Goal: Task Accomplishment & Management: Manage account settings

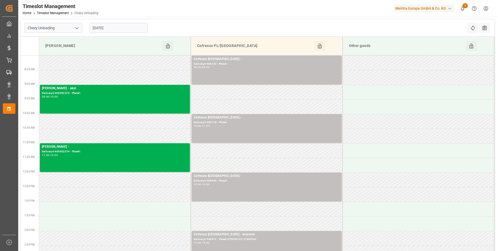
click at [76, 29] on icon "open menu" at bounding box center [77, 28] width 6 height 6
click at [59, 41] on div "Chezy Loading" at bounding box center [53, 40] width 57 height 12
type input "Chezy Loading"
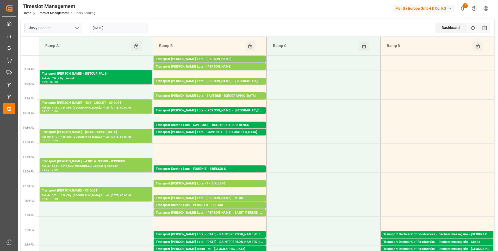
click at [204, 59] on div "Transport [PERSON_NAME] Lots - [PERSON_NAME]" at bounding box center [210, 59] width 108 height 5
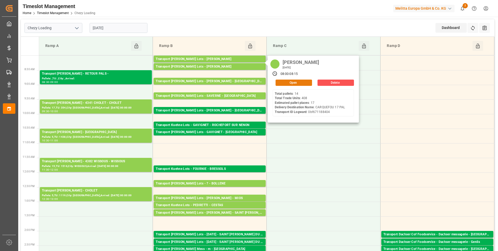
click at [291, 83] on button "Open" at bounding box center [294, 82] width 36 height 6
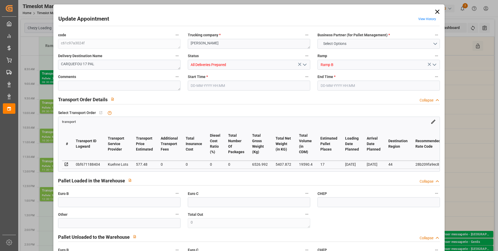
type input "17"
type input "577.48"
type input "0"
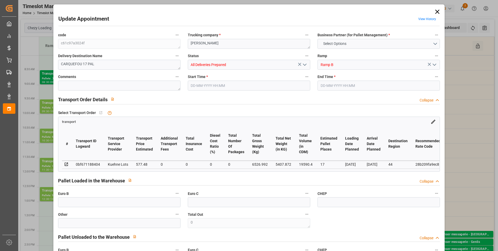
type input "577.48"
type input "0"
type input "5407.872"
type input "7345"
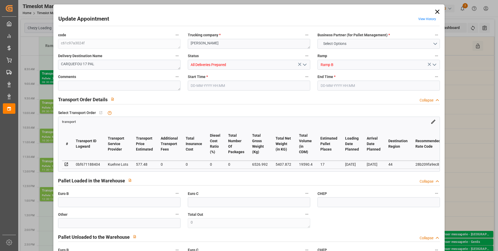
type input "19590.4"
type input "44"
type input "14"
type input "408"
type input "20"
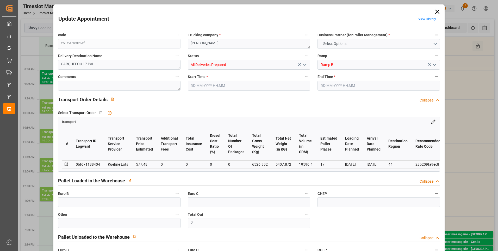
type input "101"
type input "6526.992"
type input "0"
type input "4710.8598"
type input "0"
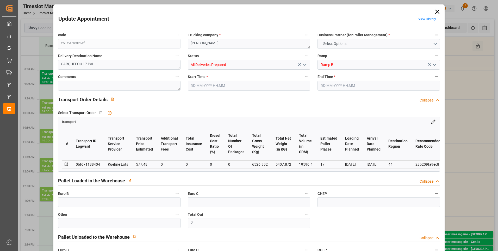
type input "0"
type input "21"
type input "35"
type input "29-08-2025 08:00"
type input "29-08-2025 08:15"
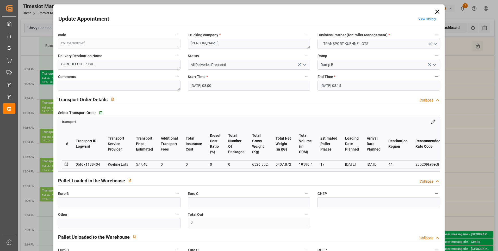
type input "26-08-2025 12:27"
type input "26-08-2025 11:23"
type input "01-09-2025"
type input "28-08-2025"
click at [437, 12] on icon at bounding box center [437, 11] width 7 height 7
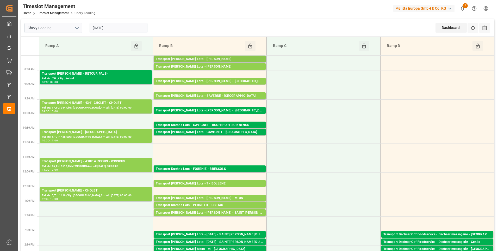
click at [245, 60] on div "Transport [PERSON_NAME] Lots - [PERSON_NAME]" at bounding box center [210, 59] width 108 height 5
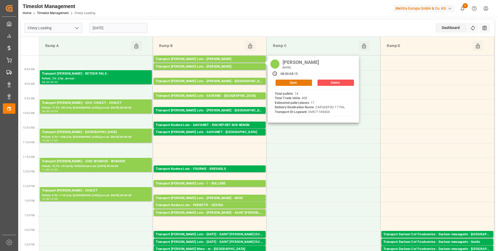
click at [285, 85] on button "Open" at bounding box center [294, 82] width 36 height 6
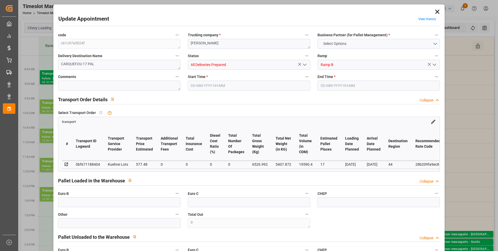
type input "17"
type input "577.48"
type input "0"
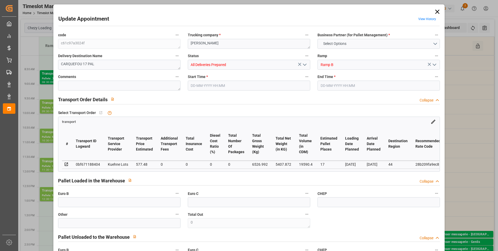
type input "577.48"
type input "0"
type input "5407.872"
type input "7345"
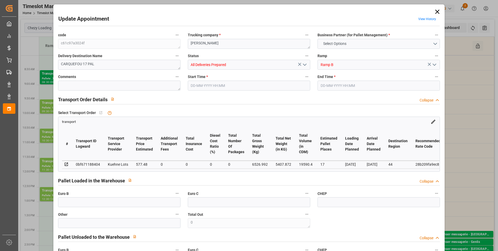
type input "19590.4"
type input "44"
type input "14"
type input "408"
type input "20"
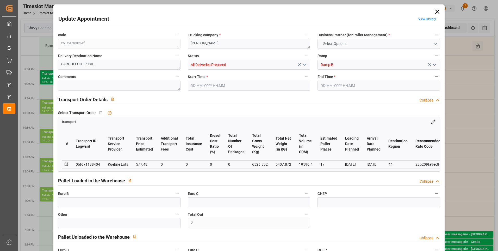
type input "101"
type input "6526.992"
type input "0"
type input "4710.8598"
type input "0"
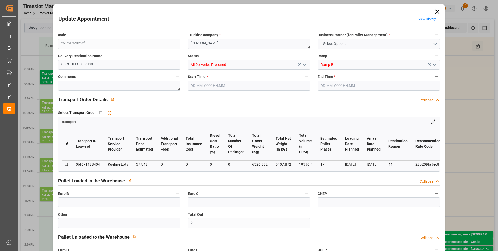
type input "0"
type input "21"
type input "35"
type input "29-08-2025 08:00"
type input "29-08-2025 08:15"
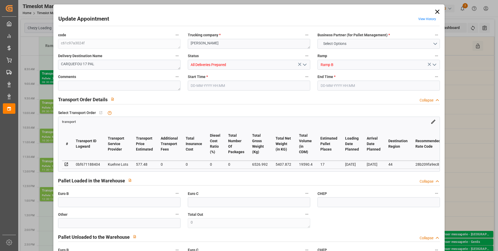
type input "26-08-2025 12:27"
type input "26-08-2025 11:23"
type input "01-09-2025"
type input "28-08-2025"
click at [437, 10] on icon at bounding box center [437, 11] width 7 height 7
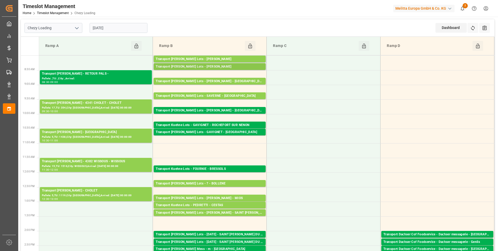
click at [224, 65] on div "Transport [PERSON_NAME] Lots - [PERSON_NAME]" at bounding box center [210, 66] width 108 height 5
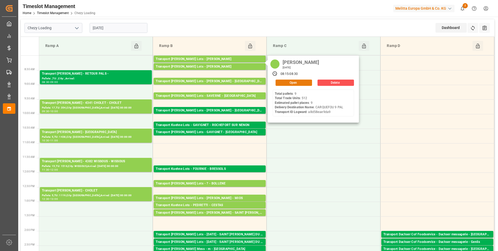
click at [293, 82] on button "Open" at bounding box center [294, 82] width 36 height 6
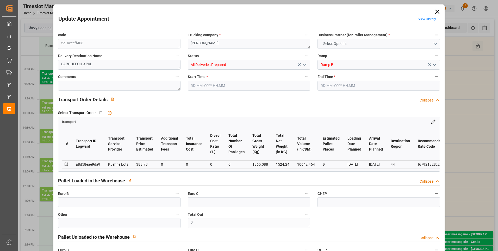
type input "9"
type input "388.73"
type input "0"
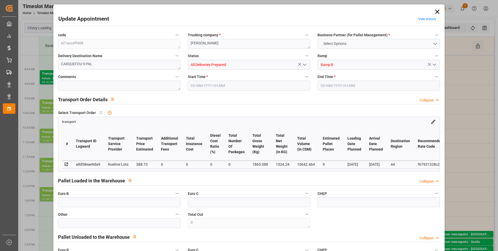
type input "388.73"
type input "0"
type input "1524.24"
type input "2346"
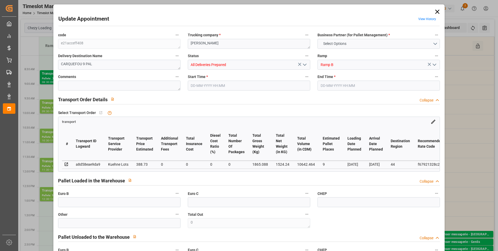
type input "10642.464"
type input "44"
type input "9"
type input "512"
type input "17"
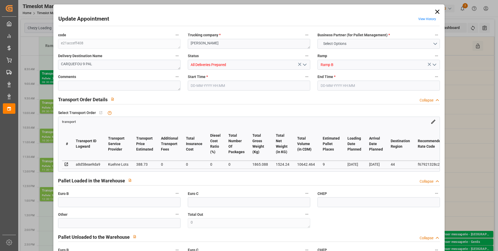
type input "101"
type input "1865.088"
type input "0"
type input "4710.8598"
type input "0"
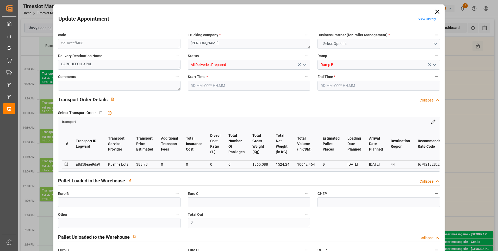
type input "0"
type input "21"
type input "35"
type input "29-08-2025 08:15"
type input "29-08-2025 08:30"
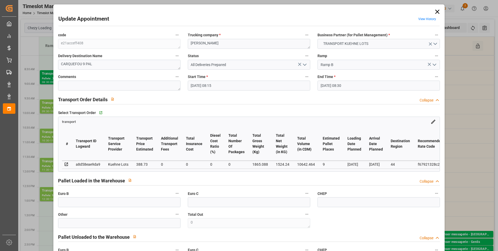
type input "26-08-2025 12:31"
type input "26-08-2025 11:25"
type input "02-09-2025"
type input "[DATE]"
click at [436, 12] on icon at bounding box center [437, 11] width 7 height 7
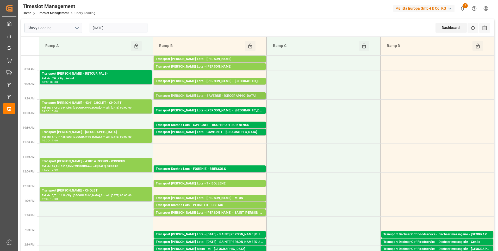
click at [221, 95] on div "Transport [PERSON_NAME] Lots - SAVERNE - [GEOGRAPHIC_DATA]" at bounding box center [210, 95] width 108 height 5
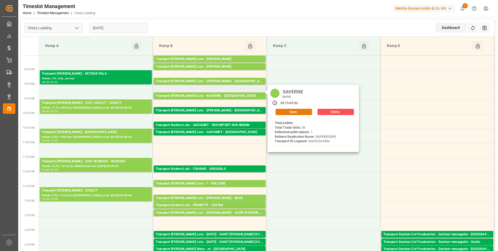
click at [300, 113] on button "Open" at bounding box center [294, 112] width 36 height 6
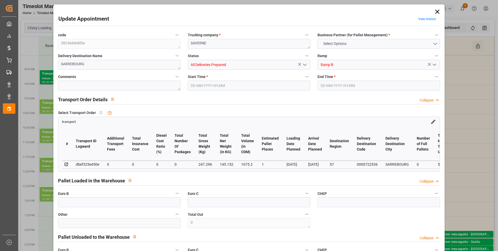
type input "1"
type input "0"
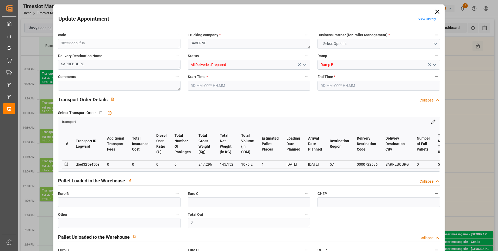
type input "0"
type input "145.152"
type input "286"
type input "1075.2"
type input "57"
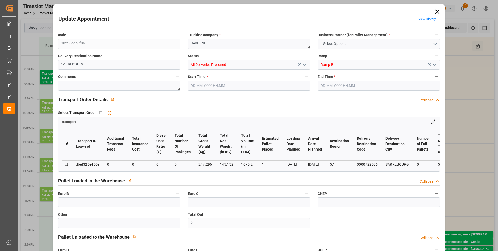
type input "0"
type input "56"
type input "1"
type input "101"
type input "247.296"
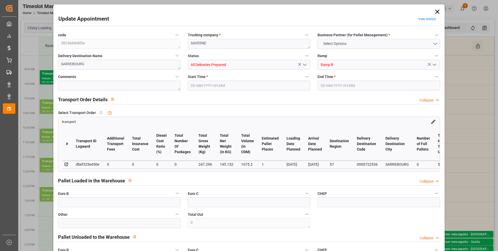
type input "0"
type input "4710.8598"
type input "0"
type input "21"
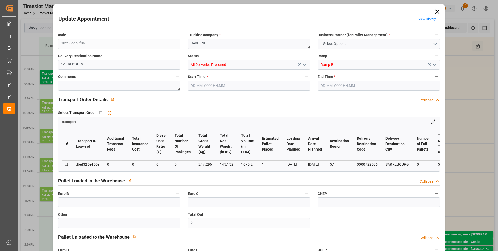
type input "35"
type input "29-08-2025 09:15"
type input "29-08-2025 09:30"
type input "27-08-2025 14:54"
type input "27-08-2025 11:27"
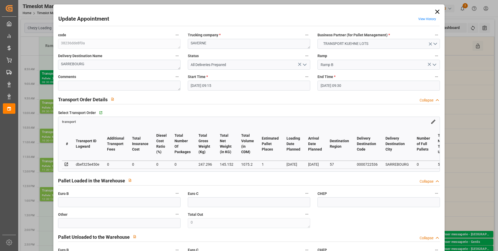
type input "02-09-2025"
type input "01-09-2025"
click at [436, 12] on icon at bounding box center [437, 12] width 4 height 4
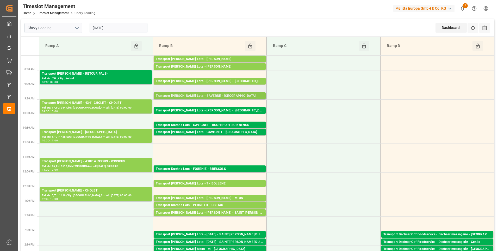
click at [221, 95] on div "Transport [PERSON_NAME] Lots - SAVERNE - [GEOGRAPHIC_DATA]" at bounding box center [210, 95] width 108 height 5
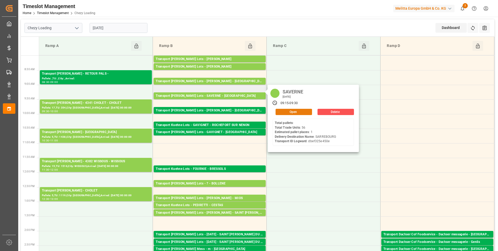
click at [295, 110] on button "Open" at bounding box center [294, 112] width 36 height 6
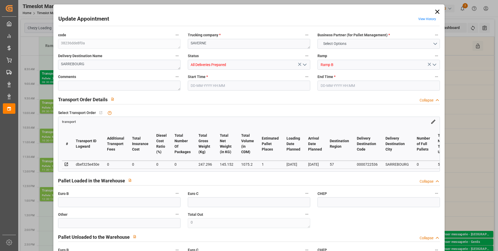
type input "1"
type input "0"
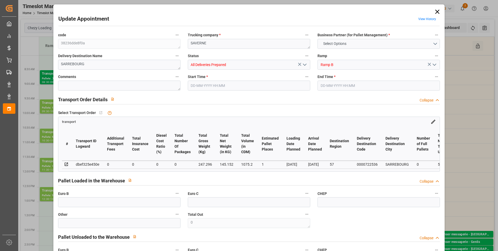
type input "0"
type input "145.152"
type input "286"
type input "1075.2"
type input "57"
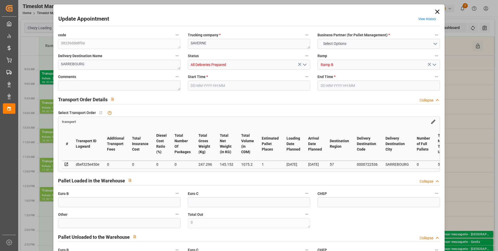
type input "0"
type input "56"
type input "1"
type input "101"
type input "247.296"
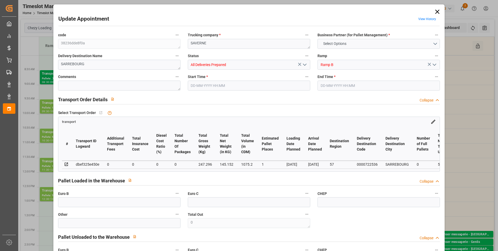
type input "0"
type input "4710.8598"
type input "0"
type input "21"
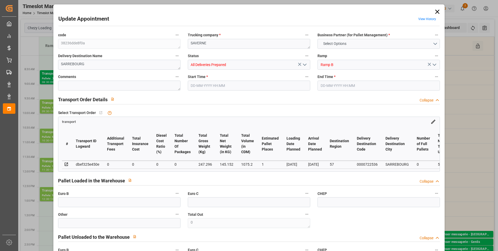
type input "35"
type input "29-08-2025 09:15"
type input "29-08-2025 09:30"
type input "27-08-2025 14:54"
type input "27-08-2025 11:27"
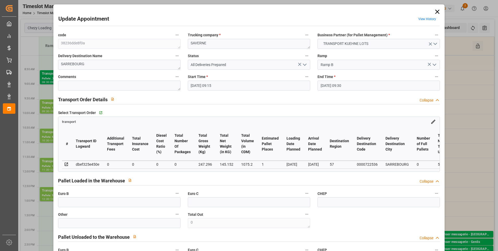
type input "02-09-2025"
type input "01-09-2025"
click at [129, 207] on input "text" at bounding box center [119, 202] width 122 height 10
type input "1"
click at [161, 213] on label "Other" at bounding box center [119, 214] width 122 height 7
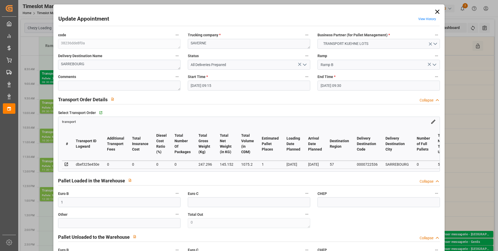
click at [174, 213] on button "Other" at bounding box center [177, 214] width 7 height 7
click at [160, 213] on div at bounding box center [249, 125] width 498 height 251
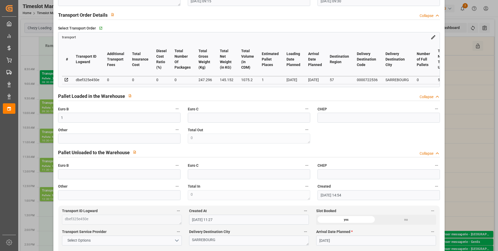
scroll to position [104, 0]
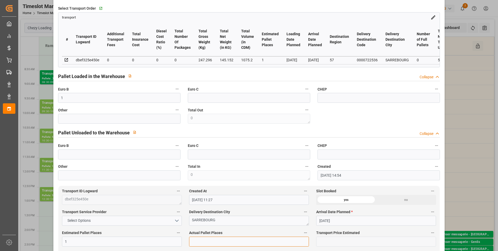
drag, startPoint x: 199, startPoint y: 241, endPoint x: 204, endPoint y: 241, distance: 4.7
click at [199, 241] on input "text" at bounding box center [249, 241] width 120 height 10
type input "1"
click at [291, 231] on label "Actual Pallet Places" at bounding box center [249, 232] width 120 height 7
click at [302, 231] on button "Actual Pallet Places" at bounding box center [305, 232] width 7 height 7
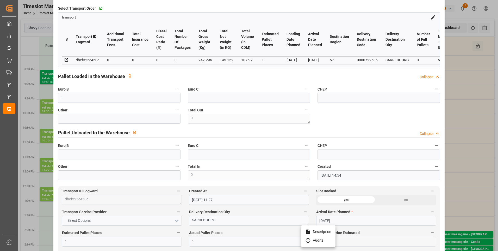
click at [287, 232] on div at bounding box center [249, 125] width 498 height 251
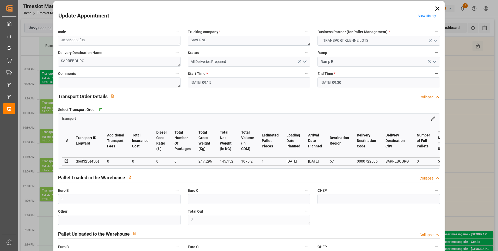
scroll to position [0, 0]
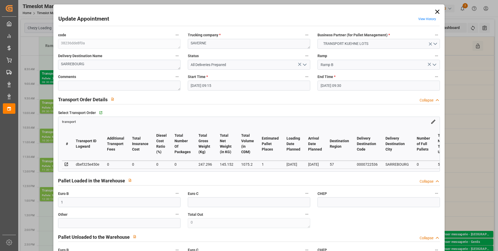
click at [304, 64] on icon "open menu" at bounding box center [305, 64] width 6 height 6
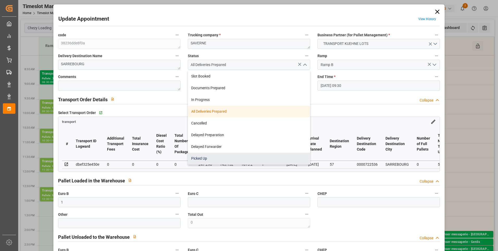
click at [218, 156] on div "Picked Up" at bounding box center [249, 158] width 122 height 12
type input "Picked Up"
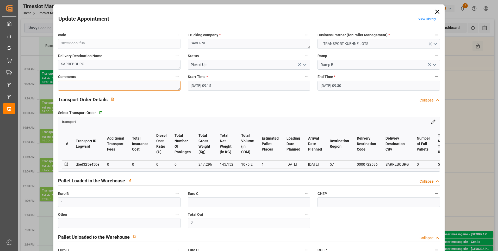
click at [99, 84] on textarea at bounding box center [119, 86] width 122 height 10
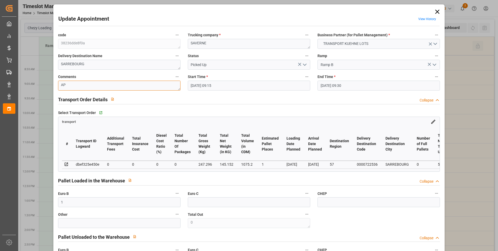
type textarea "AP"
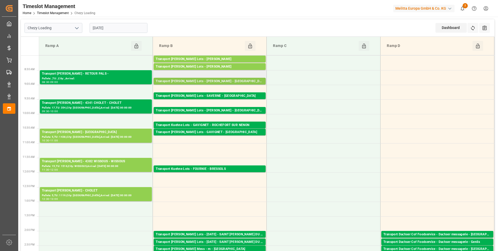
click at [219, 82] on div "Transport [PERSON_NAME] Lots - [PERSON_NAME] - [GEOGRAPHIC_DATA]" at bounding box center [210, 81] width 108 height 5
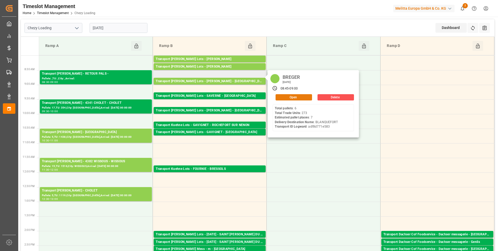
click at [290, 98] on button "Open" at bounding box center [294, 97] width 36 height 6
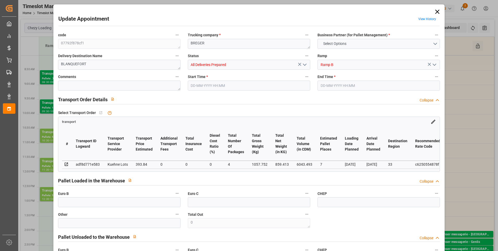
type input "7"
type input "393.84"
type input "0"
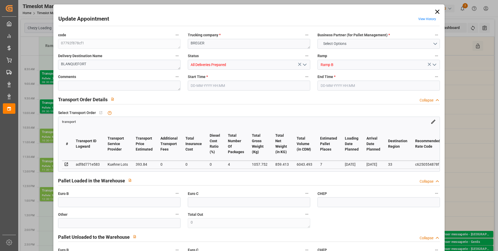
type input "393.84"
type input "0"
type input "4"
type input "859.413"
type input "1499.934"
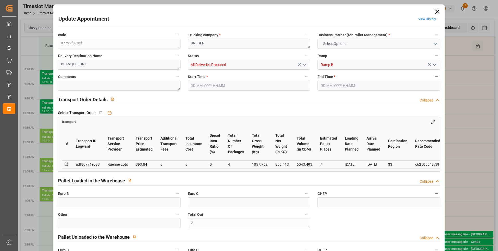
type input "6043.493"
type input "33"
type input "6"
type input "273"
type input "18"
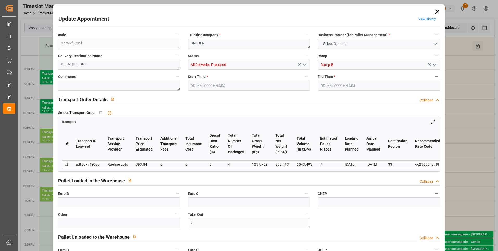
type input "101"
type input "1057.752"
type input "0"
type input "4710.8598"
type input "0"
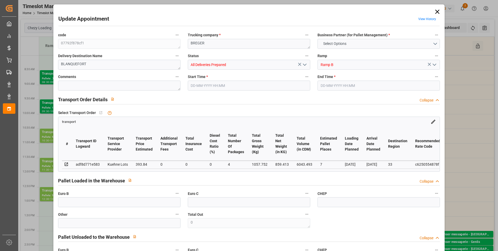
type input "0"
type input "21"
type input "35"
type input "29-08-2025 08:45"
type input "29-08-2025 09:00"
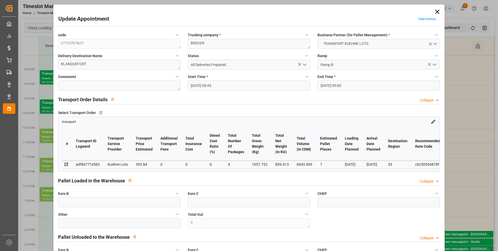
type input "26-08-2025 12:55"
type input "26-08-2025 11:25"
type input "02-09-2025"
type input "[DATE]"
click at [437, 9] on icon at bounding box center [437, 11] width 7 height 7
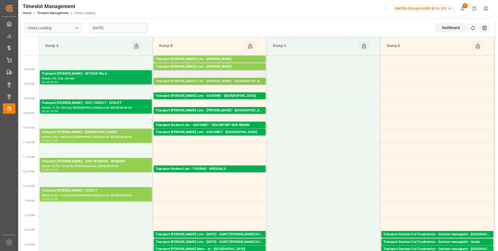
click at [176, 80] on div "Transport [PERSON_NAME] Lots - [PERSON_NAME] - [GEOGRAPHIC_DATA]" at bounding box center [210, 81] width 108 height 5
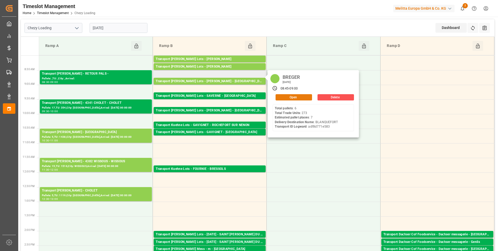
click at [296, 98] on button "Open" at bounding box center [294, 97] width 36 height 6
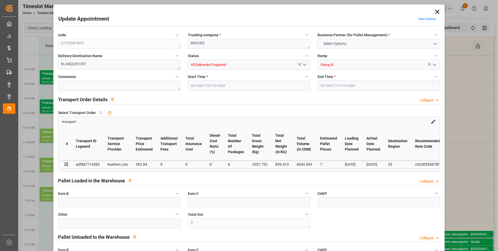
type input "7"
type input "393.84"
type input "0"
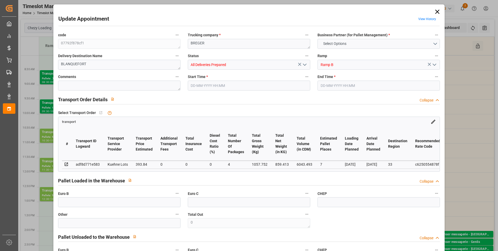
type input "393.84"
type input "0"
type input "4"
type input "859.413"
type input "1499.934"
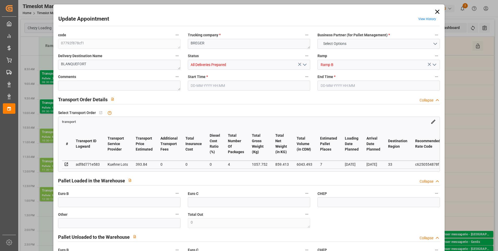
type input "6043.493"
type input "33"
type input "6"
type input "273"
type input "18"
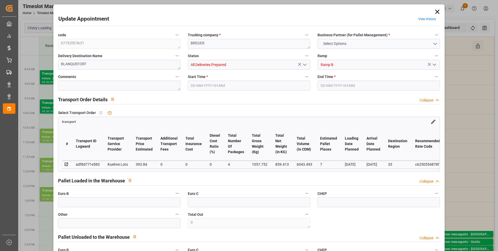
type input "101"
type input "1057.752"
type input "0"
type input "4710.8598"
type input "0"
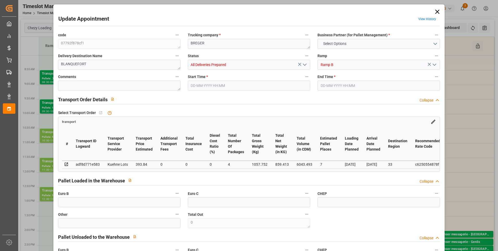
type input "0"
type input "21"
type input "35"
type input "29-08-2025 08:45"
type input "29-08-2025 09:00"
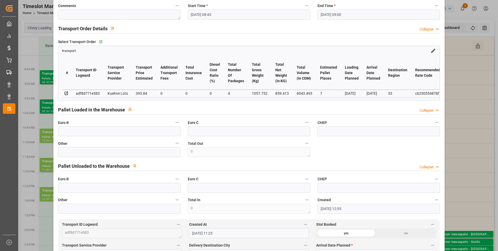
scroll to position [78, 0]
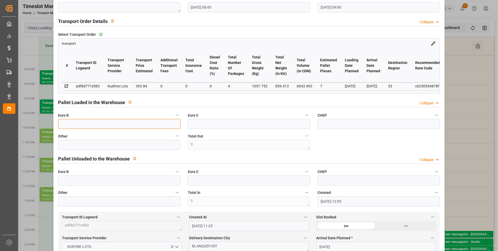
click at [77, 122] on input "text" at bounding box center [119, 124] width 122 height 10
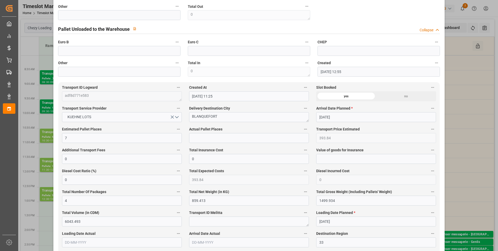
scroll to position [208, 0]
click at [191, 138] on input "text" at bounding box center [249, 137] width 120 height 10
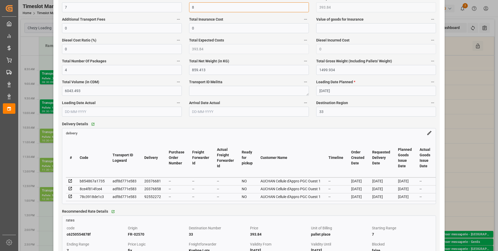
scroll to position [391, 0]
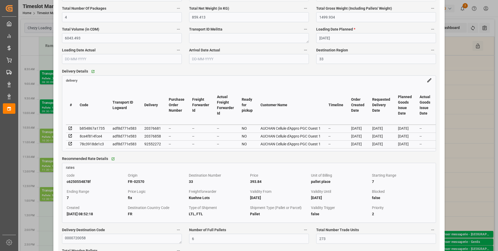
click at [70, 138] on icon at bounding box center [70, 135] width 5 height 5
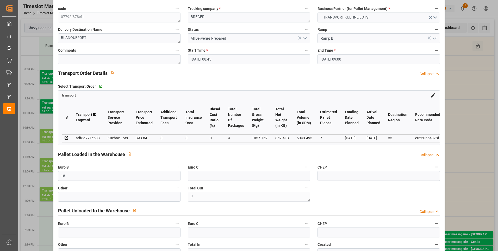
scroll to position [26, 0]
click at [305, 38] on polyline "open menu" at bounding box center [304, 39] width 3 height 2
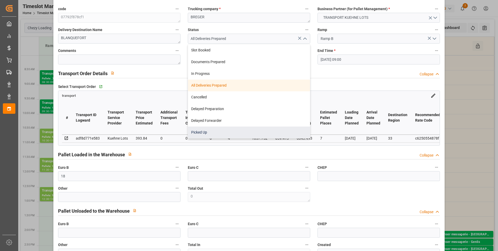
click at [209, 131] on div "Picked Up" at bounding box center [249, 132] width 122 height 12
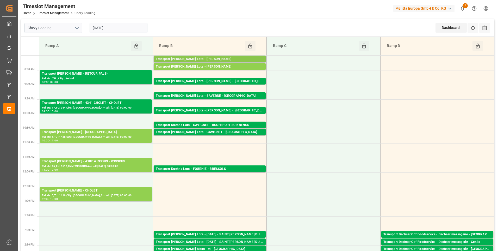
click at [191, 59] on div "Transport [PERSON_NAME] Lots - [PERSON_NAME]" at bounding box center [210, 59] width 108 height 5
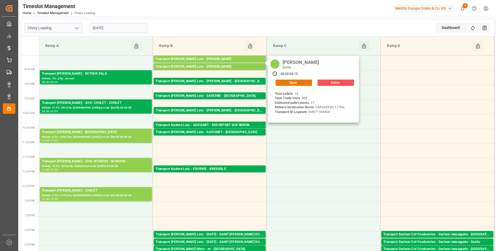
click at [281, 82] on button "Open" at bounding box center [294, 82] width 36 height 6
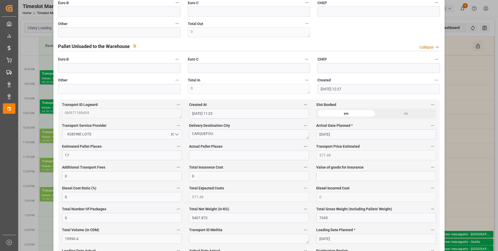
scroll to position [156, 0]
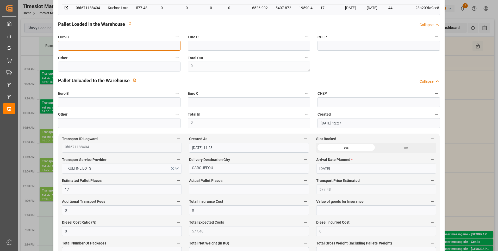
click at [105, 47] on input "text" at bounding box center [119, 46] width 122 height 10
click at [198, 191] on input "text" at bounding box center [249, 189] width 120 height 10
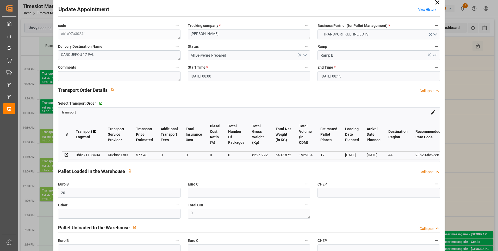
scroll to position [0, 0]
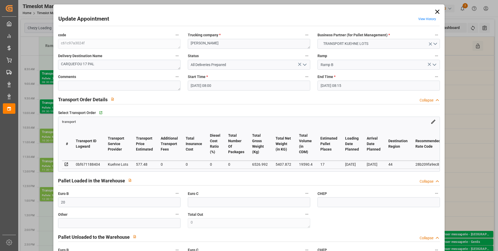
click at [304, 65] on icon "open menu" at bounding box center [305, 64] width 6 height 6
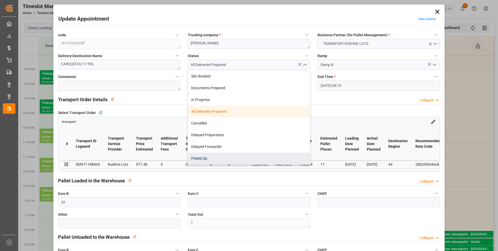
click at [203, 162] on div "Picked Up" at bounding box center [249, 158] width 122 height 12
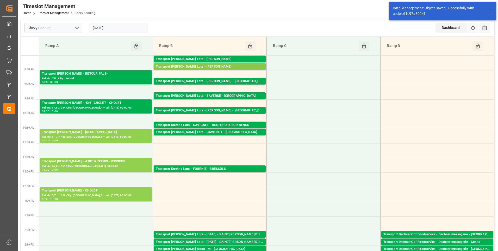
click at [226, 68] on div "Transport [PERSON_NAME] Lots - [PERSON_NAME]" at bounding box center [210, 66] width 108 height 5
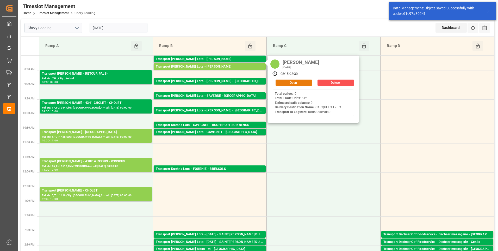
click at [285, 83] on button "Open" at bounding box center [294, 82] width 36 height 6
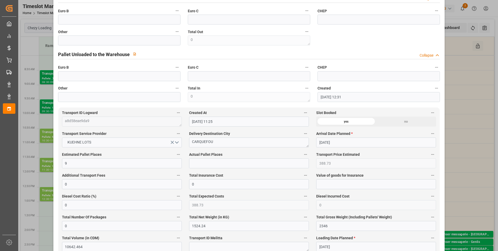
scroll to position [156, 0]
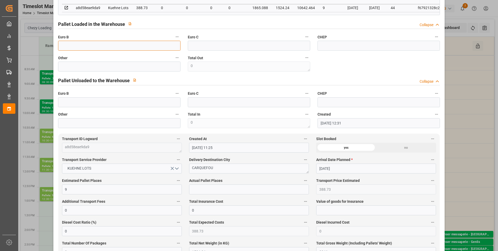
click at [75, 44] on input "text" at bounding box center [119, 46] width 122 height 10
click at [198, 193] on input "text" at bounding box center [249, 189] width 120 height 10
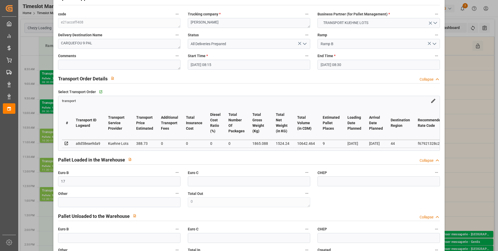
scroll to position [0, 0]
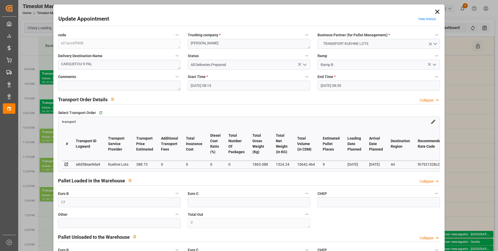
click at [303, 64] on icon "open menu" at bounding box center [305, 64] width 6 height 6
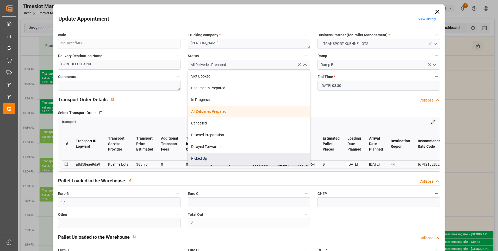
click at [206, 155] on div "Picked Up" at bounding box center [249, 158] width 122 height 12
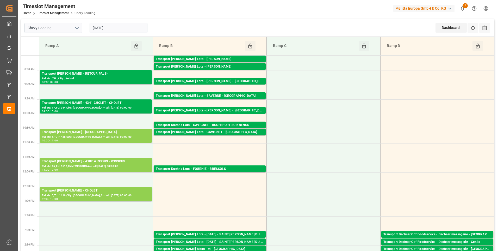
click at [76, 29] on icon "open menu" at bounding box center [77, 28] width 6 height 6
click at [59, 49] on div "Chezy Unloading" at bounding box center [53, 51] width 57 height 12
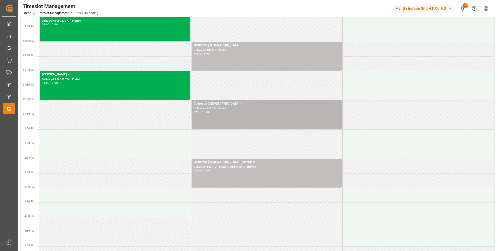
scroll to position [78, 0]
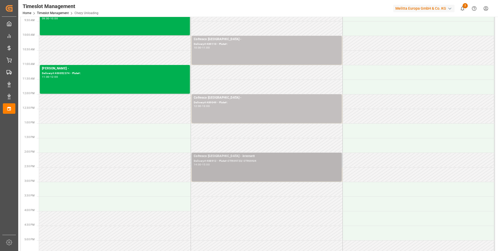
click at [221, 165] on div "14:00 - 15:00" at bounding box center [267, 164] width 146 height 3
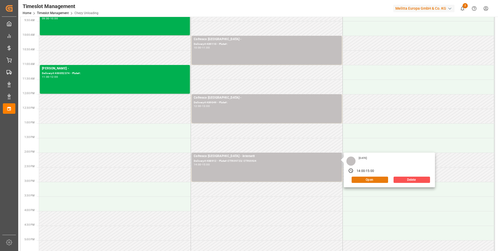
click at [358, 181] on button "Open" at bounding box center [370, 179] width 36 height 6
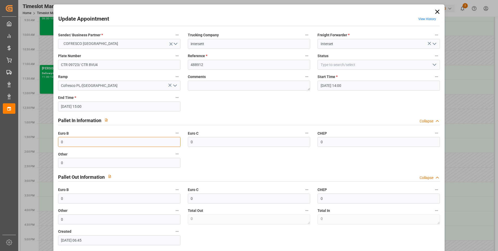
click at [71, 143] on input "0" at bounding box center [119, 142] width 122 height 10
click at [434, 64] on icon "open menu" at bounding box center [435, 64] width 6 height 6
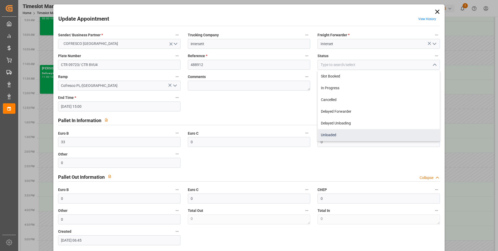
click at [329, 136] on div "Unloaded" at bounding box center [379, 135] width 122 height 12
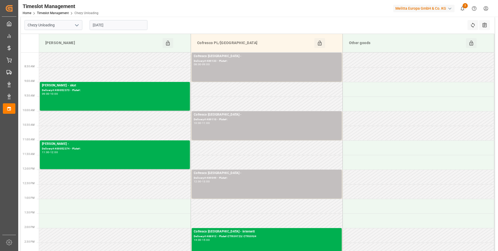
scroll to position [0, 0]
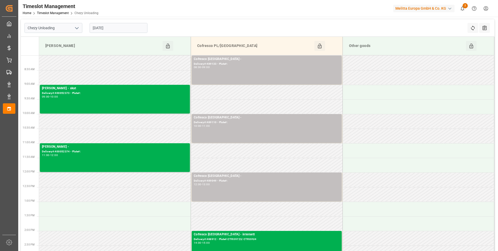
click at [77, 29] on polyline "open menu" at bounding box center [76, 28] width 3 height 2
click at [60, 41] on div "Chezy Loading" at bounding box center [53, 40] width 57 height 12
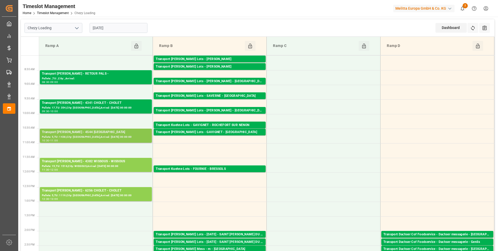
click at [109, 135] on div "Pallets: 5,TU: 1438,City: [GEOGRAPHIC_DATA],Arrival: [DATE] 00:00:00" at bounding box center [96, 137] width 108 height 4
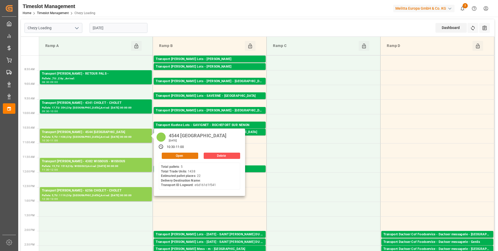
click at [192, 155] on button "Open" at bounding box center [180, 155] width 36 height 6
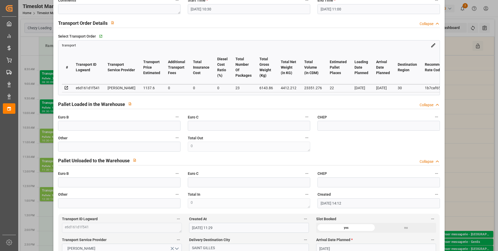
scroll to position [130, 0]
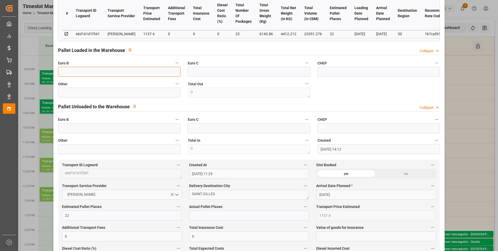
click at [69, 73] on input "text" at bounding box center [119, 72] width 122 height 10
click at [204, 216] on input "text" at bounding box center [249, 215] width 120 height 10
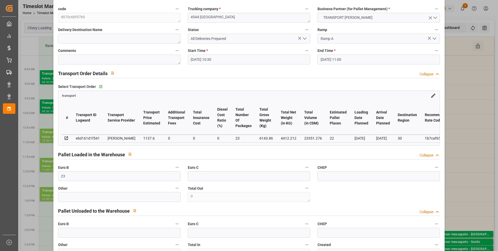
scroll to position [0, 0]
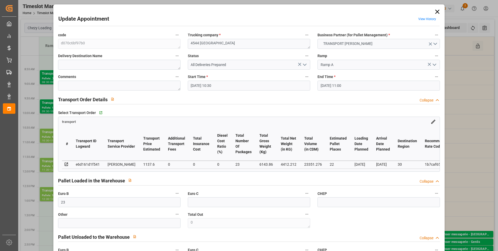
click at [304, 64] on icon "open menu" at bounding box center [305, 64] width 6 height 6
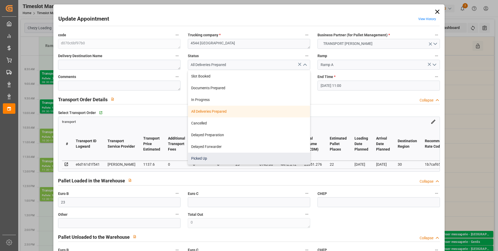
click at [218, 155] on div "Picked Up" at bounding box center [249, 158] width 122 height 12
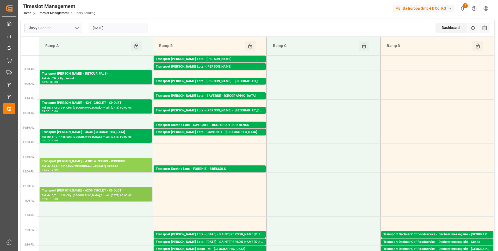
click at [119, 193] on div "Pallets: 5,TU: 1119,City: [GEOGRAPHIC_DATA],Arrival: [DATE] 00:00:00" at bounding box center [96, 195] width 108 height 4
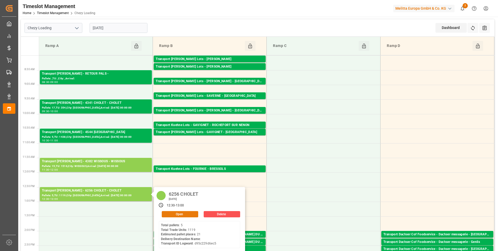
click at [182, 212] on button "Open" at bounding box center [180, 214] width 36 height 6
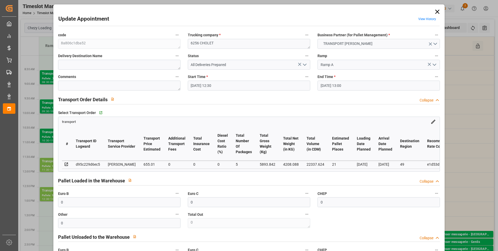
click at [435, 12] on icon at bounding box center [437, 11] width 7 height 7
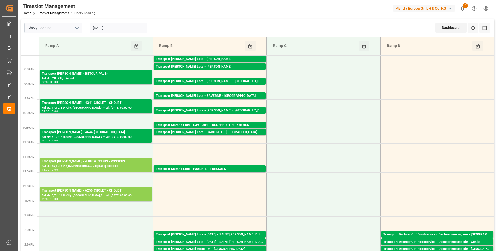
click at [126, 24] on input "[DATE]" at bounding box center [119, 28] width 58 height 10
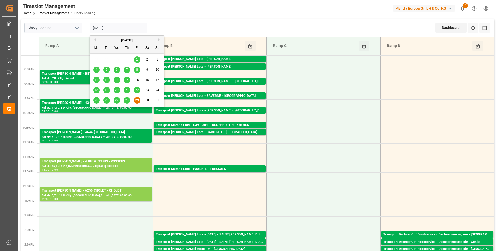
click at [159, 41] on div "August 2025" at bounding box center [127, 40] width 74 height 5
click at [159, 40] on button "Next Month" at bounding box center [159, 39] width 3 height 3
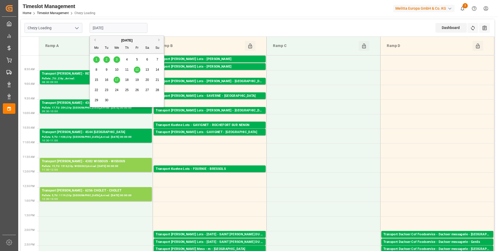
click at [100, 61] on div "1 2 3 4 5 6 7" at bounding box center [126, 59] width 71 height 10
click at [98, 59] on div "1" at bounding box center [96, 60] width 7 height 6
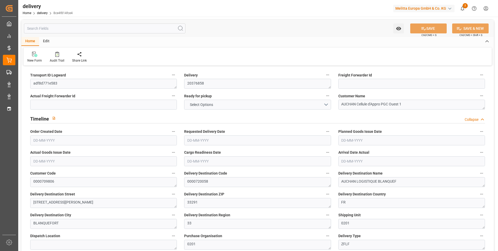
type input "3"
type input "275.982"
type input "568.292"
type input "1534.793"
type input "188"
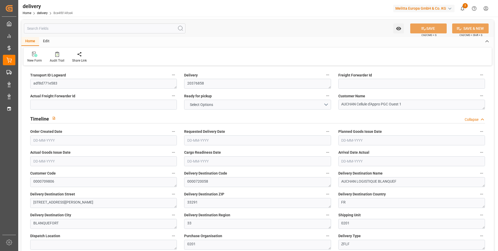
type input "10"
type input "0"
type input "2"
type input "0"
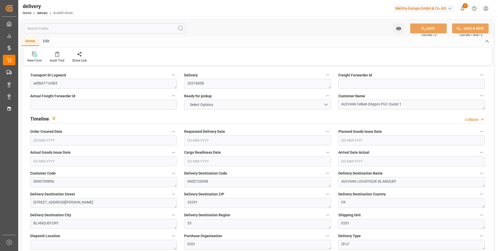
type input "0"
type input "112.5257"
type input "0"
type input "67.68"
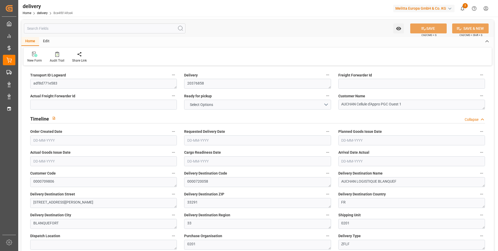
type input "1.5"
type input "1.3"
type input "0"
type input "15"
type input "338.292"
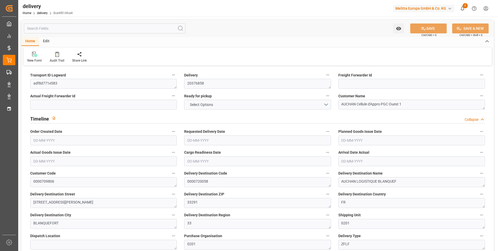
type input "101"
type input "0"
type input "[DATE]"
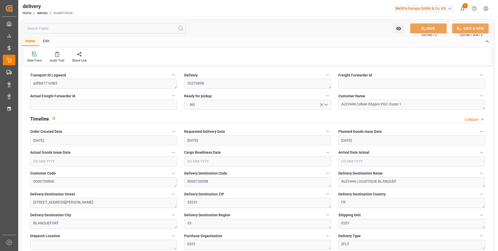
type input "26-08-2025 11:01"
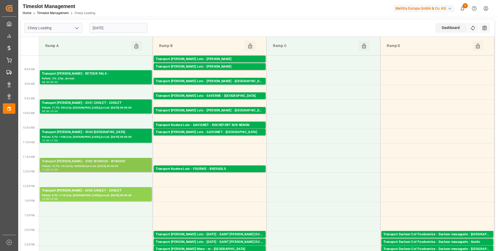
click at [85, 163] on div "Transport [PERSON_NAME] - 4382 WISSOUS - WISSOUS" at bounding box center [96, 161] width 108 height 5
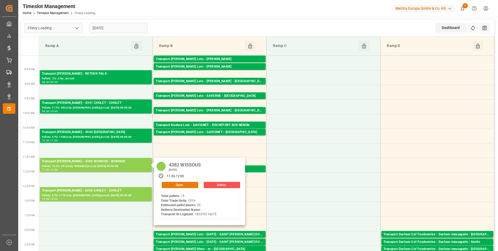
click at [170, 186] on button "Open" at bounding box center [180, 185] width 36 height 6
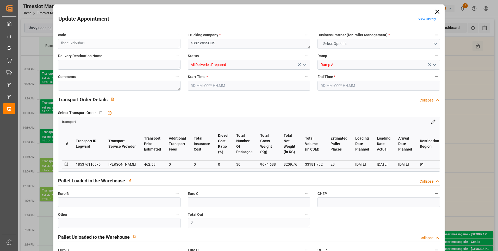
type input "29"
type input "462.59"
type input "0"
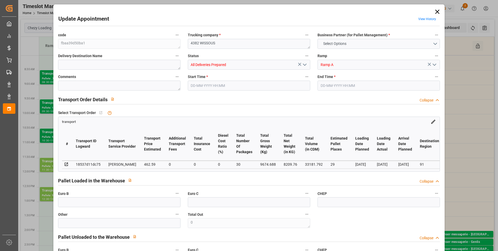
type input "443.8551"
type input "-18.7349"
type input "30"
type input "8209.76"
type input "10980.248"
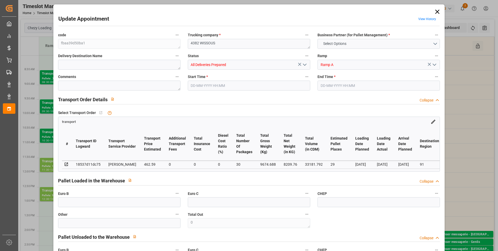
type input "33181.792"
type input "91"
type input "15"
type input "1516"
type input "30"
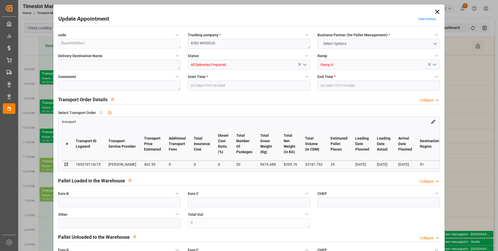
type input "101"
type input "9674.688"
type input "0"
type input "4710.8598"
type input "0"
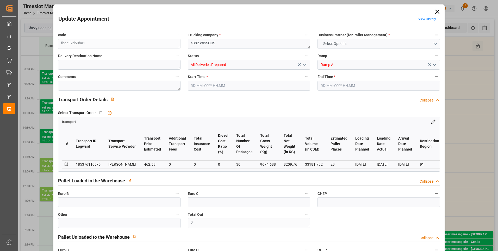
type input "0"
type input "21"
type input "35"
type input "29-08-2025 11:30"
type input "29-08-2025 12:00"
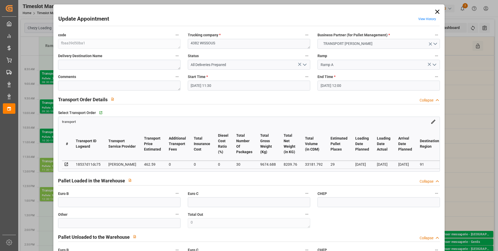
type input "27-08-2025 14:46"
type input "27-08-2025 11:34"
type input "01-09-2025"
type input "[DATE]"
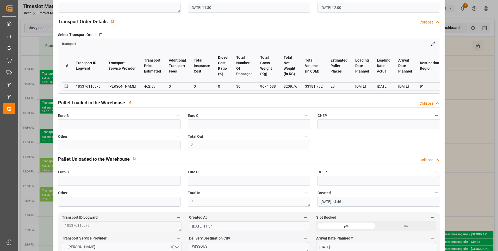
scroll to position [78, 0]
click at [107, 124] on input "text" at bounding box center [119, 124] width 122 height 10
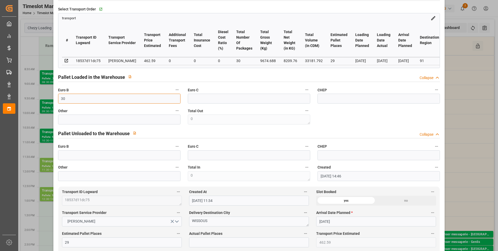
scroll to position [156, 0]
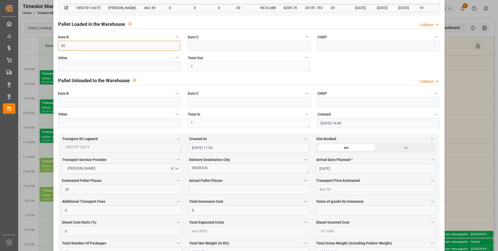
type input "30"
click at [194, 192] on input "text" at bounding box center [249, 189] width 120 height 10
type input "29"
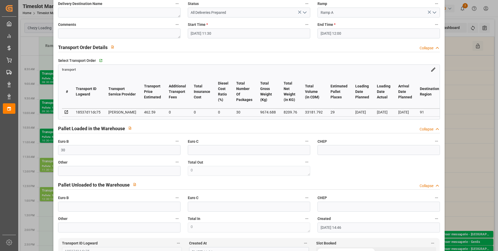
scroll to position [0, 0]
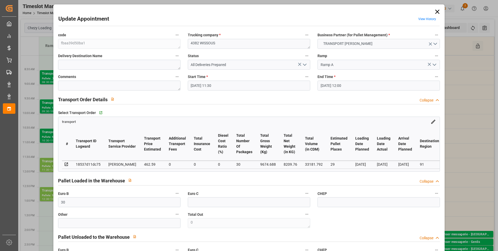
click at [434, 11] on icon at bounding box center [437, 11] width 7 height 7
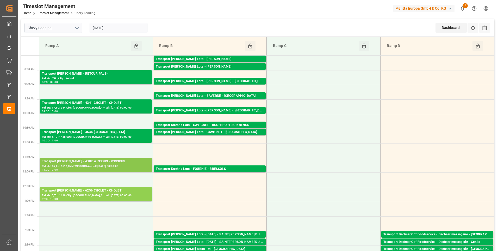
click at [115, 165] on div "Pallets: 15,TU: 1516,City: WISSOUS,Arrival: [DATE] 00:00:00" at bounding box center [96, 166] width 108 height 4
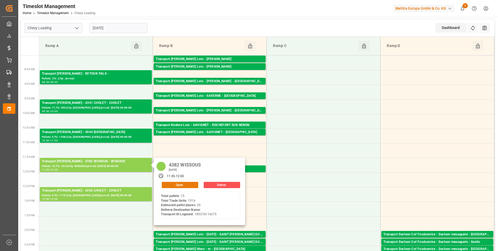
click at [173, 182] on button "Open" at bounding box center [180, 185] width 36 height 6
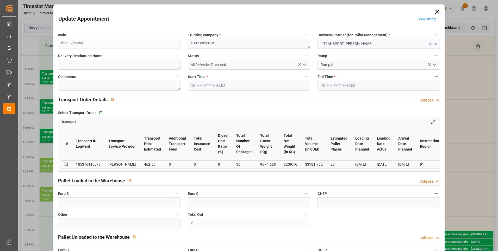
type input "29"
type input "462.59"
type input "0"
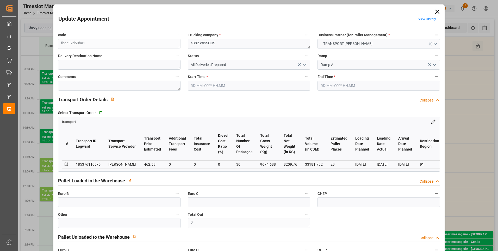
type input "443.8551"
type input "-18.7349"
type input "30"
type input "8209.76"
type input "10980.248"
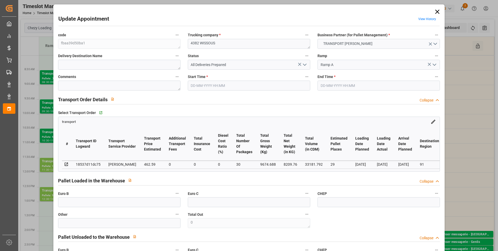
type input "33181.792"
type input "91"
type input "15"
type input "1516"
type input "30"
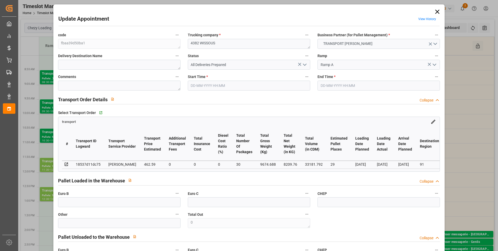
type input "101"
type input "9674.688"
type input "0"
type input "4710.8598"
type input "0"
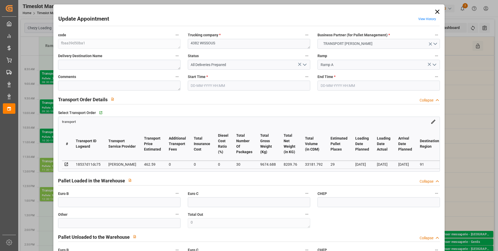
type input "0"
type input "21"
type input "35"
type input "29-08-2025 11:30"
type input "29-08-2025 12:00"
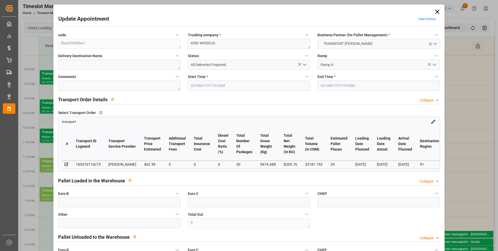
type input "27-08-2025 14:46"
type input "27-08-2025 11:34"
type input "01-09-2025"
type input "[DATE]"
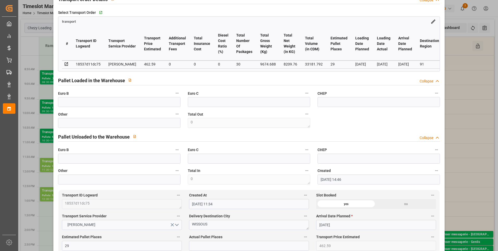
scroll to position [104, 0]
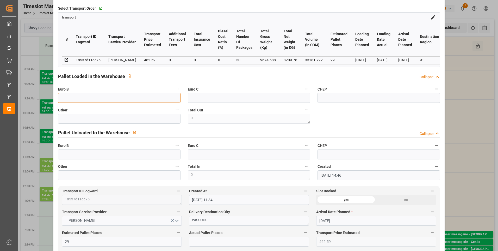
click at [117, 103] on input "text" at bounding box center [119, 98] width 122 height 10
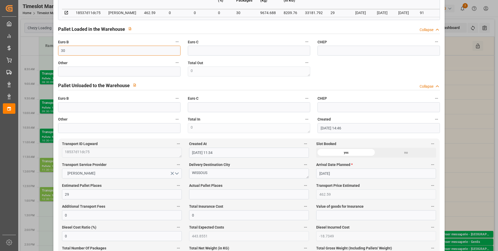
scroll to position [156, 0]
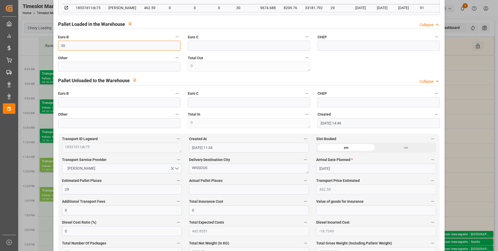
type input "30"
click at [199, 188] on input "text" at bounding box center [249, 189] width 120 height 10
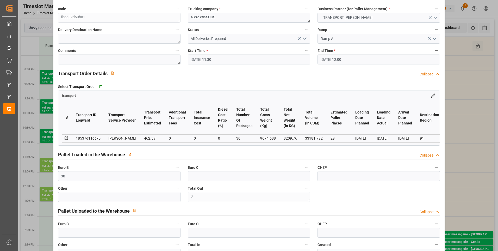
scroll to position [0, 0]
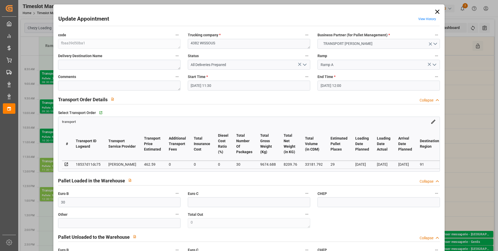
type input "29"
click at [304, 64] on icon "open menu" at bounding box center [305, 64] width 6 height 6
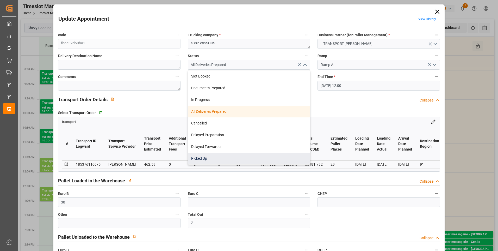
click at [206, 157] on div "Picked Up" at bounding box center [249, 158] width 122 height 12
type input "Picked Up"
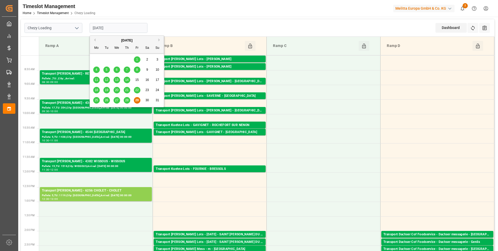
click at [112, 26] on input "[DATE]" at bounding box center [119, 28] width 58 height 10
click at [159, 39] on button "Next Month" at bounding box center [159, 39] width 3 height 3
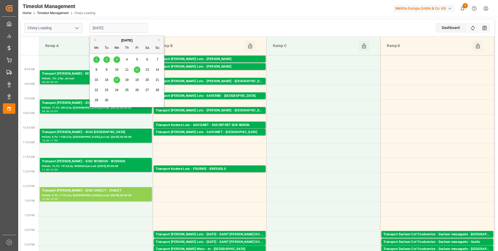
click at [96, 57] on div "1" at bounding box center [96, 60] width 7 height 6
type input "01-09-2025"
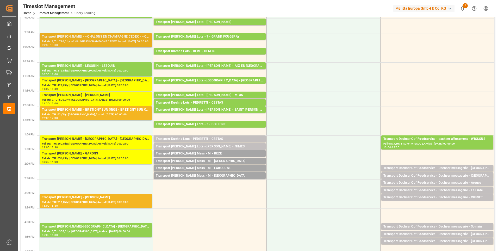
scroll to position [78, 0]
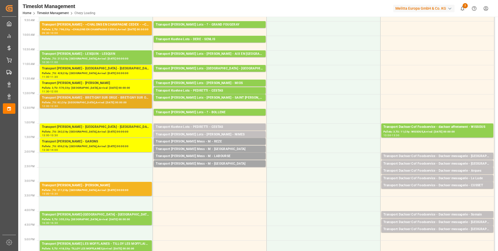
click at [102, 96] on div "Transport Delisle - BRETIGNY SUR ORGE - BRETIGNY SUR ORGE" at bounding box center [96, 97] width 108 height 5
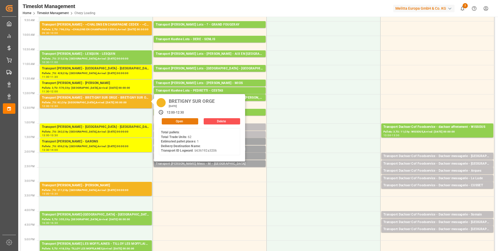
click at [174, 120] on button "Open" at bounding box center [180, 121] width 36 height 6
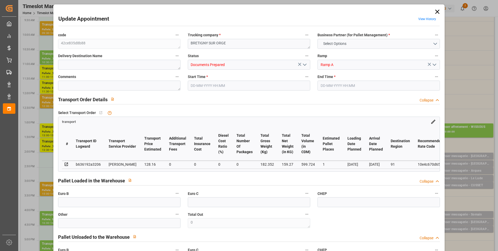
type input "1"
type input "128.16"
type input "0"
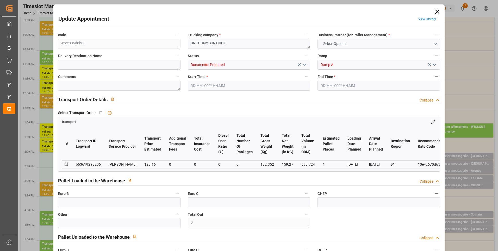
type input "123.8282"
type input "-4.3318"
type input "0"
type input "159.27"
type input "274.352"
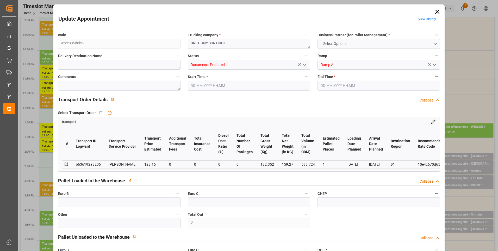
type input "599.724"
type input "91"
type input "0"
type input "62"
type input "4"
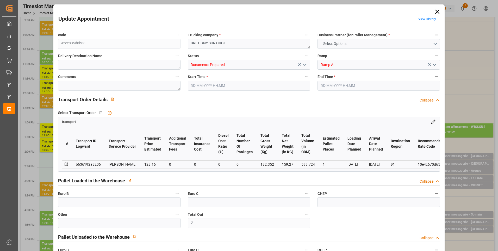
type input "101"
type input "182.352"
type input "0"
type input "4710.8598"
type input "0"
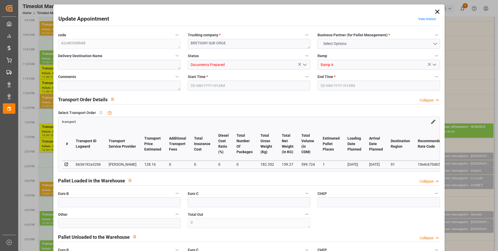
type input "0"
type input "21"
type input "35"
type input "01-09-2025 12:00"
type input "01-09-2025 12:30"
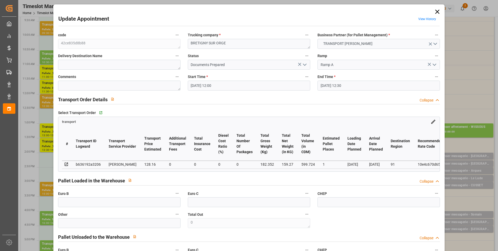
type input "26-08-2025 17:02"
type input "26-08-2025 11:29"
type input "02-09-2025"
type input "01-09-2025"
click at [303, 64] on polyline "open menu" at bounding box center [304, 65] width 3 height 2
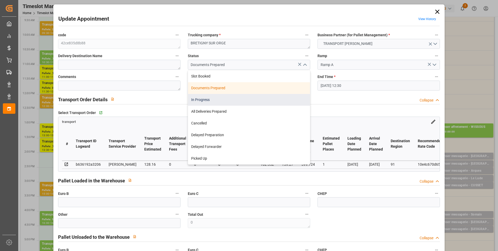
click at [204, 100] on div "In Progress" at bounding box center [249, 100] width 122 height 12
type input "In Progress"
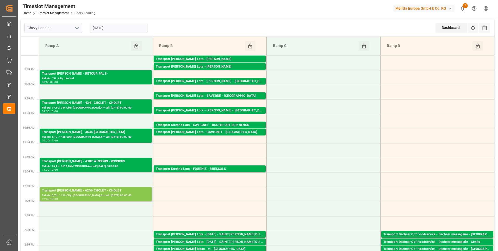
click at [76, 195] on div "Pallets: 5,TU: 1119,City: [GEOGRAPHIC_DATA],Arrival: [DATE] 00:00:00" at bounding box center [96, 195] width 108 height 4
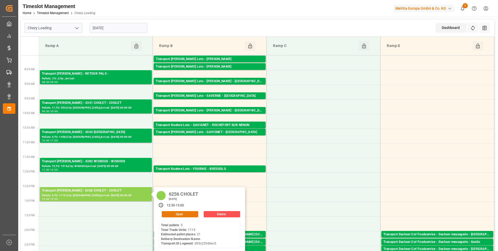
click at [176, 214] on button "Open" at bounding box center [180, 214] width 36 height 6
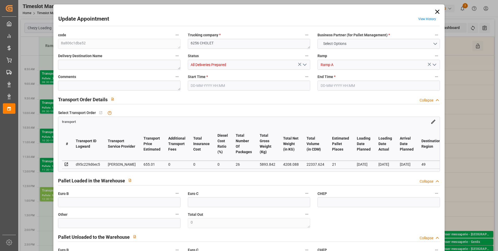
type input "0"
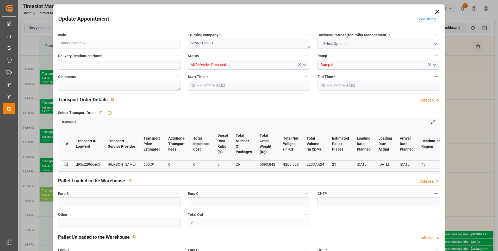
type input "0"
type input "21"
type input "655.01"
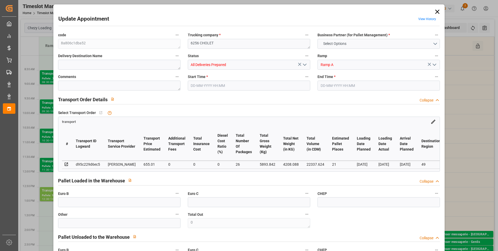
type input "0"
type input "628.4821"
type input "-26.5279"
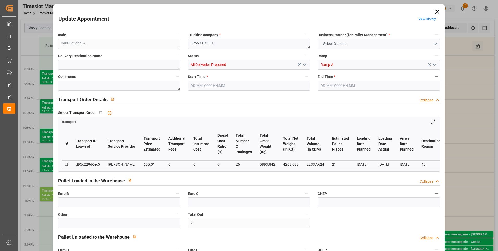
type input "26"
type input "4208.088"
type input "6813.218"
type input "22337.624"
type input "49"
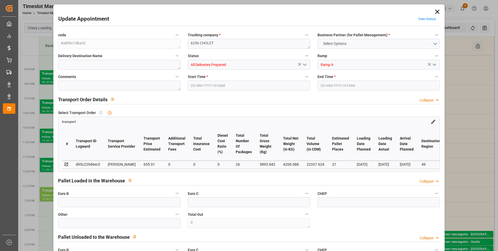
type input "5"
type input "1119"
type input "26"
type input "101"
type input "5893.842"
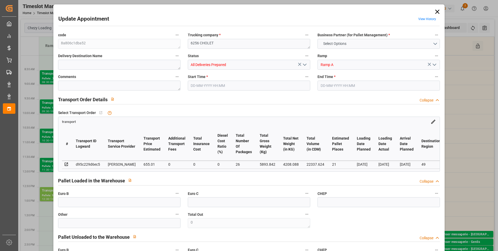
type input "0"
type input "4710.8598"
type input "0"
type input "21"
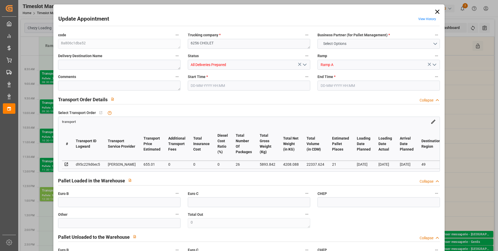
type input "35"
type input "29-08-2025 12:30"
type input "29-08-2025 13:00"
type input "28-08-2025 14:23"
type input "28-08-2025 11:29"
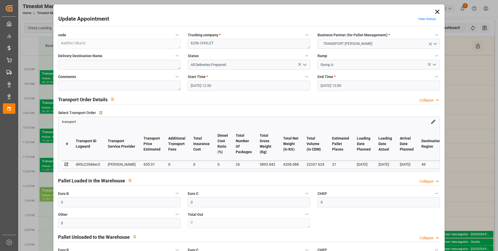
type input "02-09-2025"
type input "01-09-2025"
type input "[DATE]"
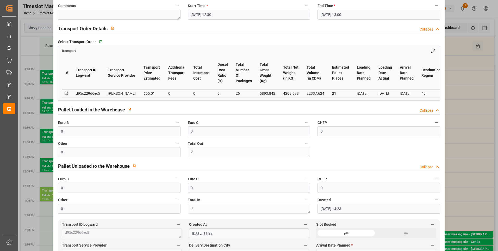
scroll to position [78, 0]
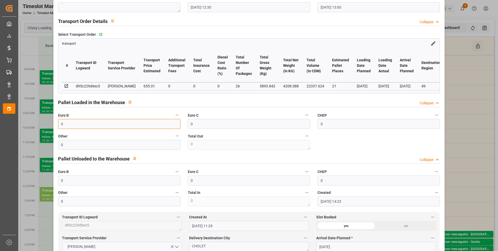
click at [107, 124] on input "0" at bounding box center [119, 124] width 122 height 10
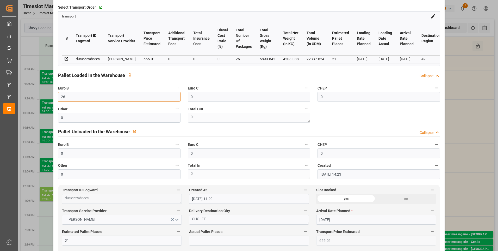
scroll to position [130, 0]
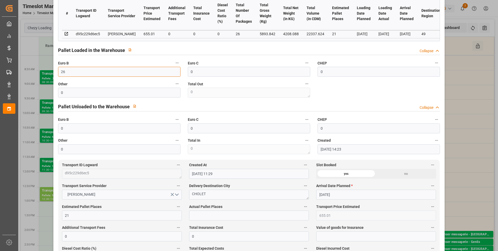
type input "26"
click at [200, 216] on input "text" at bounding box center [249, 215] width 120 height 10
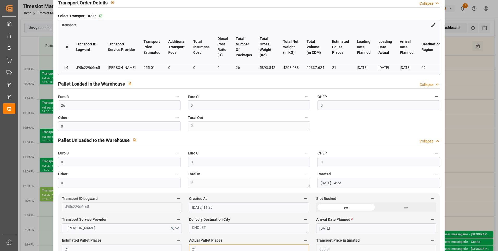
scroll to position [26, 0]
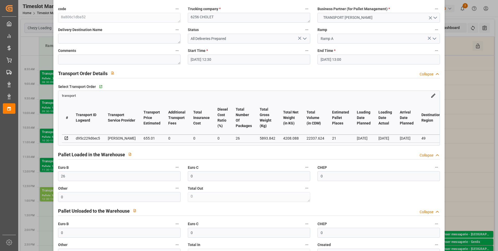
type input "21"
click at [305, 36] on icon "open menu" at bounding box center [305, 38] width 6 height 6
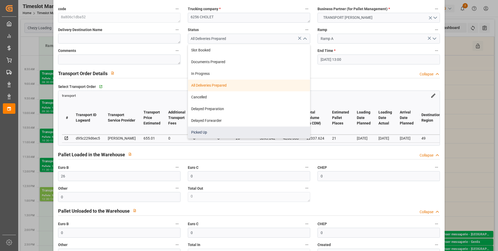
click at [219, 129] on div "Picked Up" at bounding box center [249, 132] width 122 height 12
type input "Picked Up"
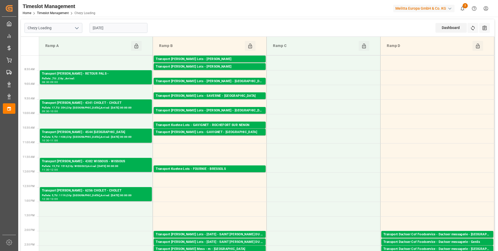
click at [127, 28] on input "[DATE]" at bounding box center [119, 28] width 58 height 10
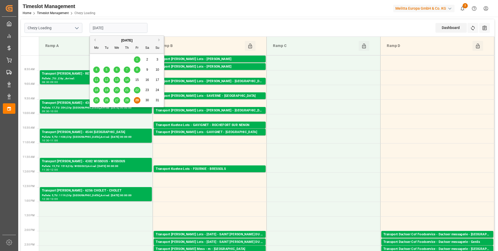
click at [159, 42] on div "August 2025" at bounding box center [127, 40] width 74 height 5
click at [159, 41] on button "Next Month" at bounding box center [159, 39] width 3 height 3
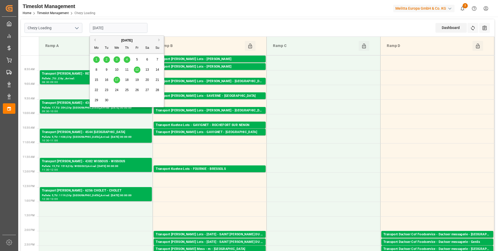
click at [97, 59] on span "1" at bounding box center [97, 60] width 2 height 4
type input "01-09-2025"
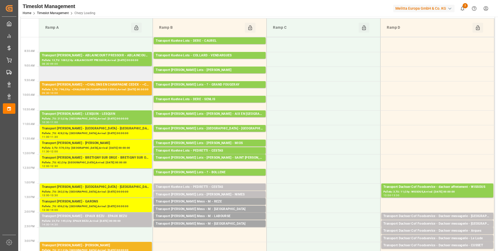
scroll to position [0, 0]
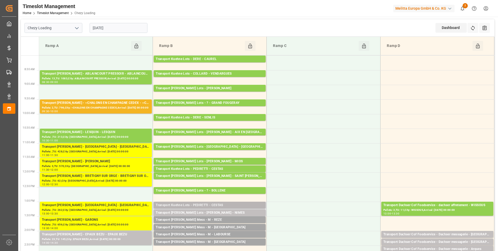
click at [206, 203] on div "Transport Kuehne Lots - PEDRETTI - CESTAS" at bounding box center [210, 204] width 108 height 5
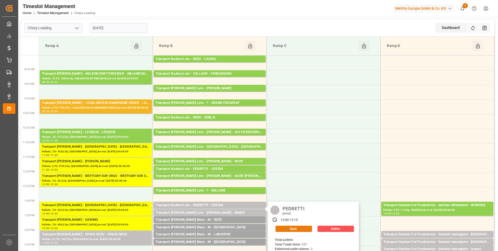
click at [287, 226] on button "Open" at bounding box center [294, 228] width 36 height 6
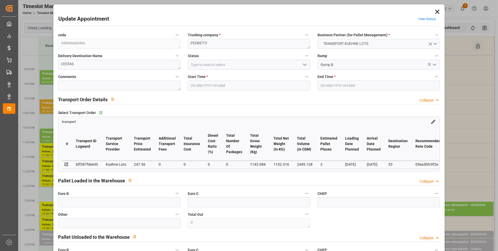
type input "3"
type input "247.36"
type input "0"
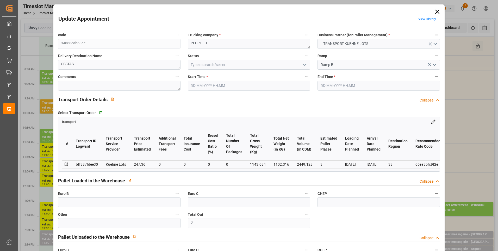
type input "247.36"
type input "0"
type input "1102.316"
type input "1373.084"
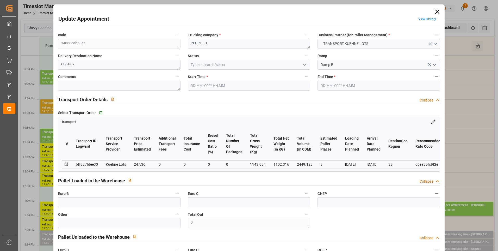
type input "2449.128"
type input "33"
type input "0"
type input "257"
type input "10"
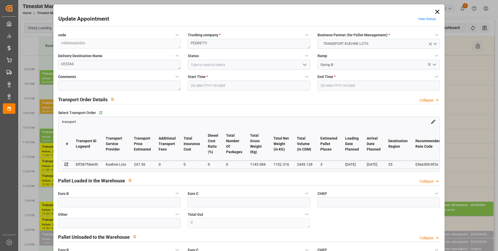
type input "101"
type input "1143.084"
type input "0"
type input "4710.8598"
type input "0"
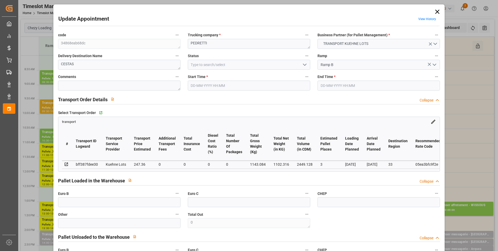
type input "0"
type input "21"
type input "35"
type input "01-09-2025 13:00"
type input "01-09-2025 13:15"
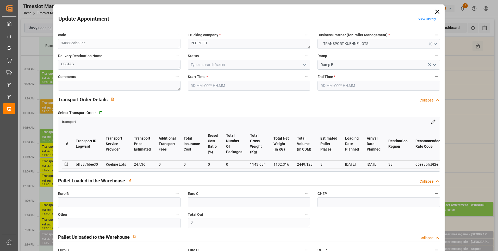
type input "29-08-2025 14:16"
type input "29-08-2025 11:26"
type input "03-09-2025"
type input "01-09-2025"
click at [434, 11] on icon at bounding box center [437, 11] width 7 height 7
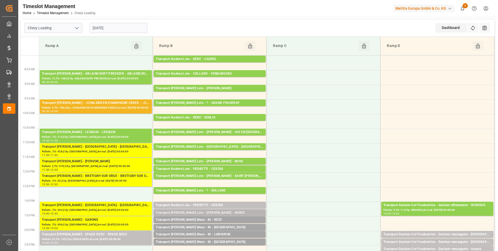
click at [210, 213] on div "Transport Kuehne Lots - PEDRETTI - NIMES" at bounding box center [210, 212] width 108 height 5
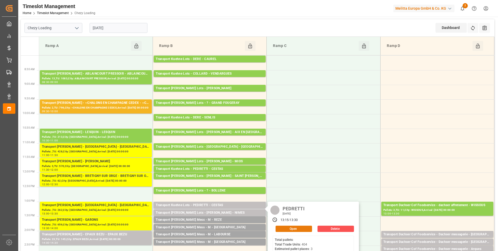
click at [293, 226] on button "Open" at bounding box center [294, 228] width 36 height 6
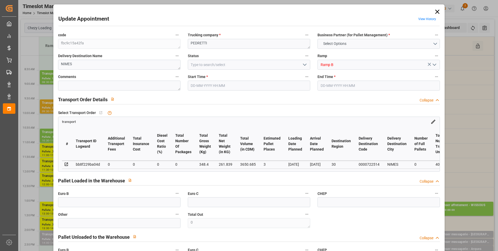
type input "3"
type input "0"
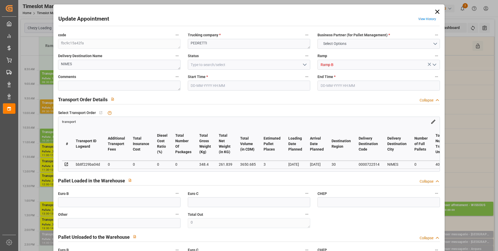
type input "0"
type input "261.839"
type input "417.4"
type input "3650.685"
type input "30"
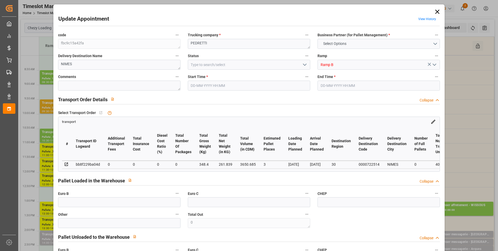
type input "0"
type input "404"
type input "3"
type input "101"
type input "348.4"
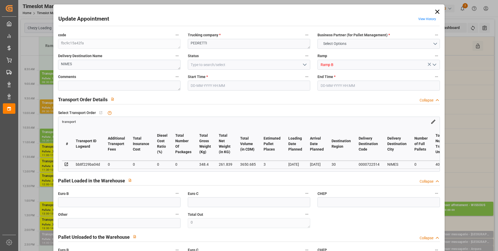
type input "0"
type input "4710.8598"
type input "0"
type input "21"
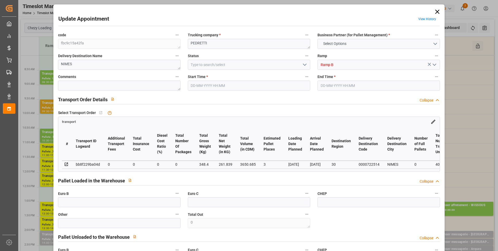
type input "35"
type input "01-09-2025 13:15"
type input "01-09-2025 13:30"
type input "29-08-2025 14:16"
type input "29-08-2025 11:26"
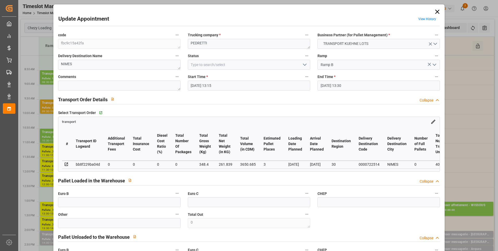
type input "05-09-2025"
type input "03-09-2025"
click at [303, 65] on polyline "open menu" at bounding box center [304, 65] width 3 height 2
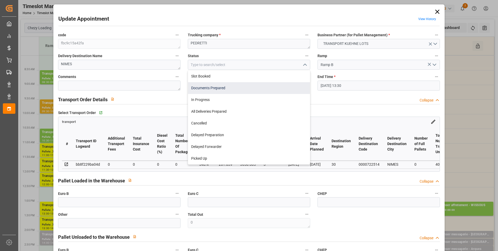
click at [203, 89] on div "Documents Prepared" at bounding box center [249, 88] width 122 height 12
type input "Documents Prepared"
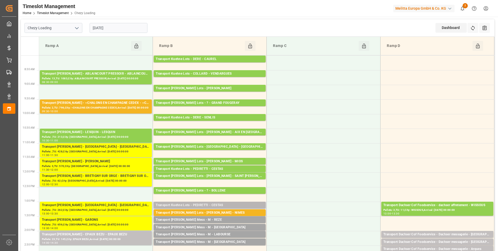
click at [222, 202] on div "Transport Kuehne Lots - PEDRETTI - CESTAS Pallets: ,TU: 257,City: CESTAS,Arriva…" at bounding box center [210, 204] width 112 height 7
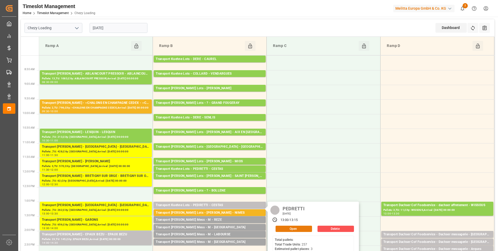
click at [288, 227] on button "Open" at bounding box center [294, 228] width 36 height 6
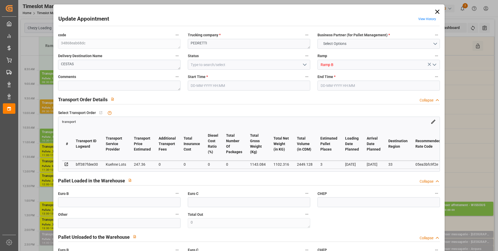
type input "3"
type input "247.36"
type input "0"
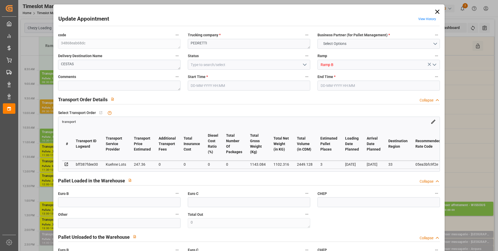
type input "247.36"
type input "0"
type input "1102.316"
type input "1373.084"
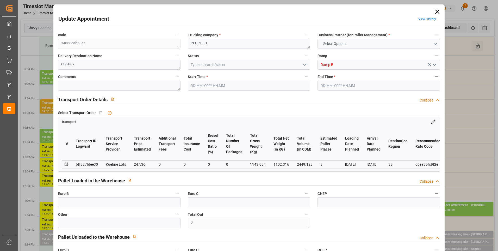
type input "2449.128"
type input "33"
type input "0"
type input "257"
type input "10"
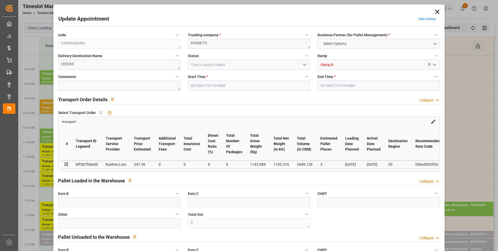
type input "101"
type input "1143.084"
type input "0"
type input "4710.8598"
type input "0"
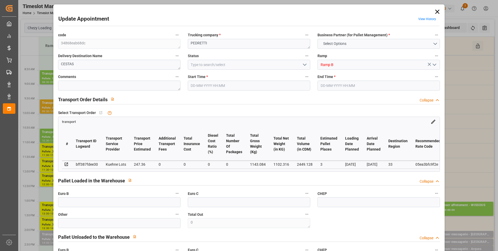
type input "0"
type input "21"
type input "35"
type input "01-09-2025 13:00"
type input "01-09-2025 13:15"
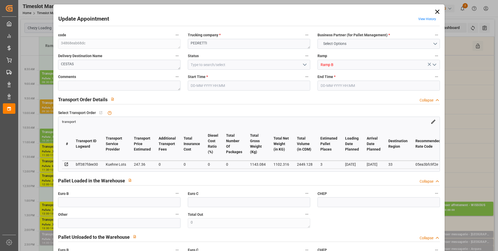
type input "29-08-2025 14:16"
type input "29-08-2025 11:26"
type input "03-09-2025"
type input "01-09-2025"
click at [305, 63] on icon "open menu" at bounding box center [305, 64] width 6 height 6
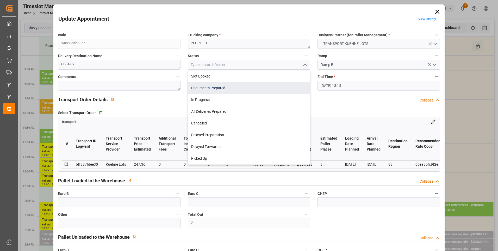
click at [218, 85] on div "Documents Prepared" at bounding box center [249, 88] width 122 height 12
type input "Documents Prepared"
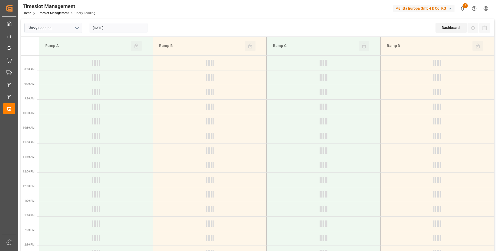
type input "Chezy Loading"
